Goal: Task Accomplishment & Management: Manage account settings

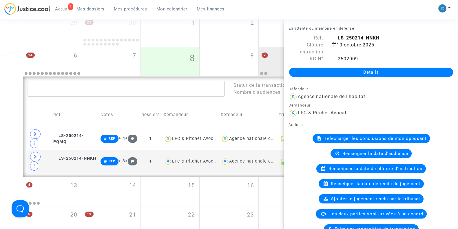
click at [370, 4] on div "7 Actus Mes dossiers Mes procédures Mon calendrier Mes finances Mon profil Chan…" at bounding box center [229, 11] width 458 height 16
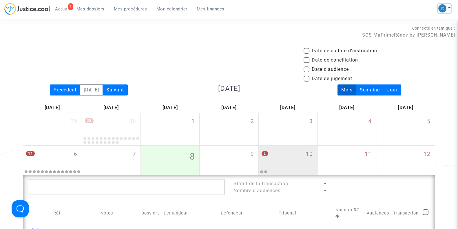
click at [440, 5] on img at bounding box center [442, 8] width 8 height 8
click at [424, 25] on link "Changer de compte" at bounding box center [421, 29] width 59 height 9
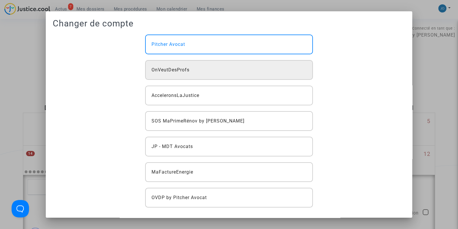
click at [187, 69] on span "OnVeutDesProfs" at bounding box center [171, 69] width 38 height 7
